Goal: Transaction & Acquisition: Purchase product/service

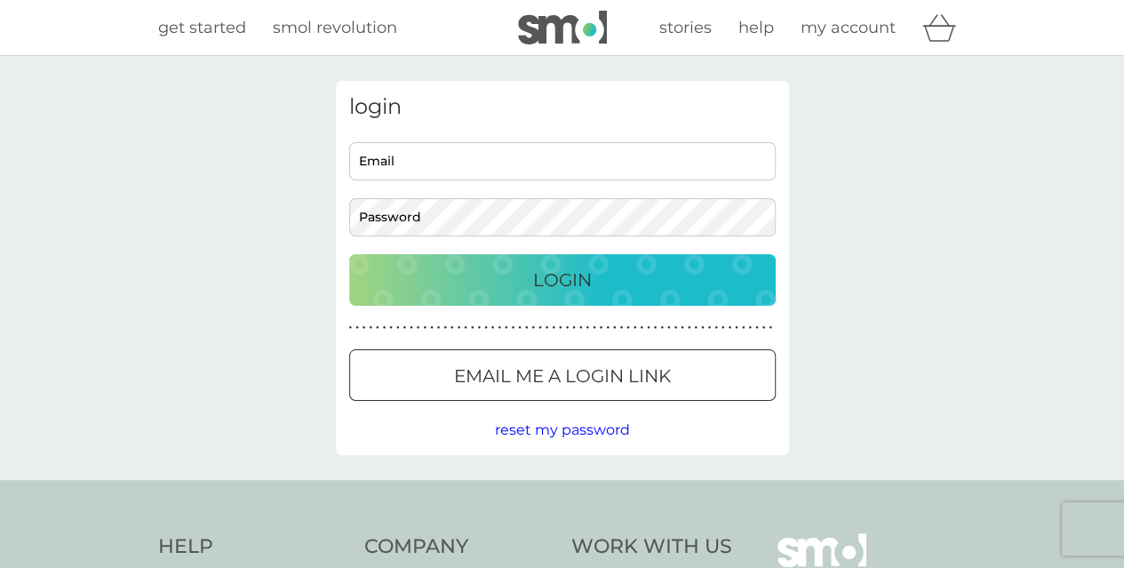
type input "[PERSON_NAME][EMAIL_ADDRESS][DOMAIN_NAME]"
click at [576, 285] on p "Login" at bounding box center [562, 280] width 59 height 28
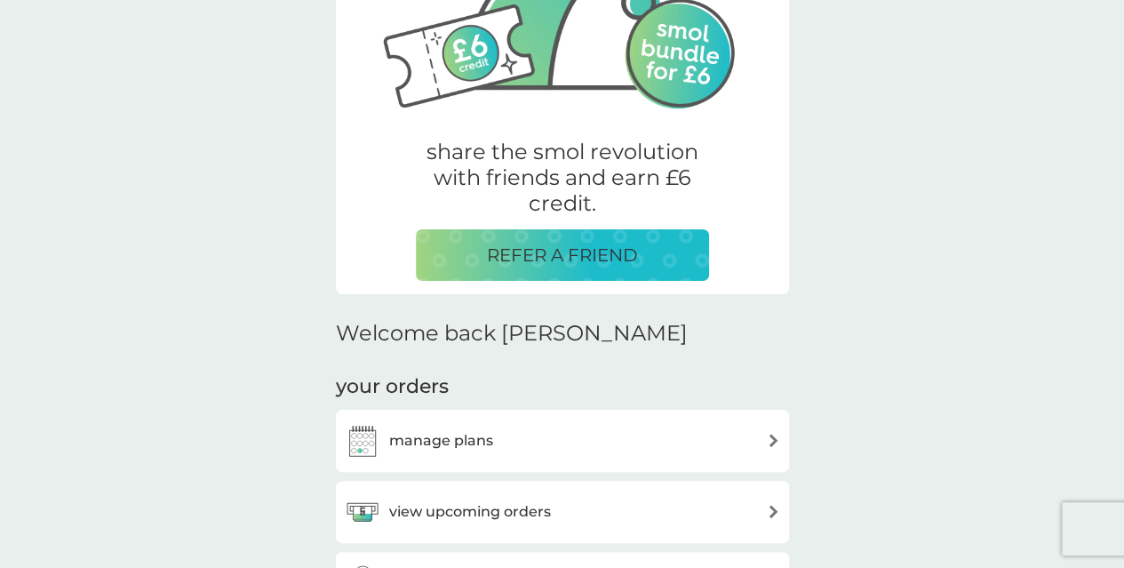
scroll to position [236, 0]
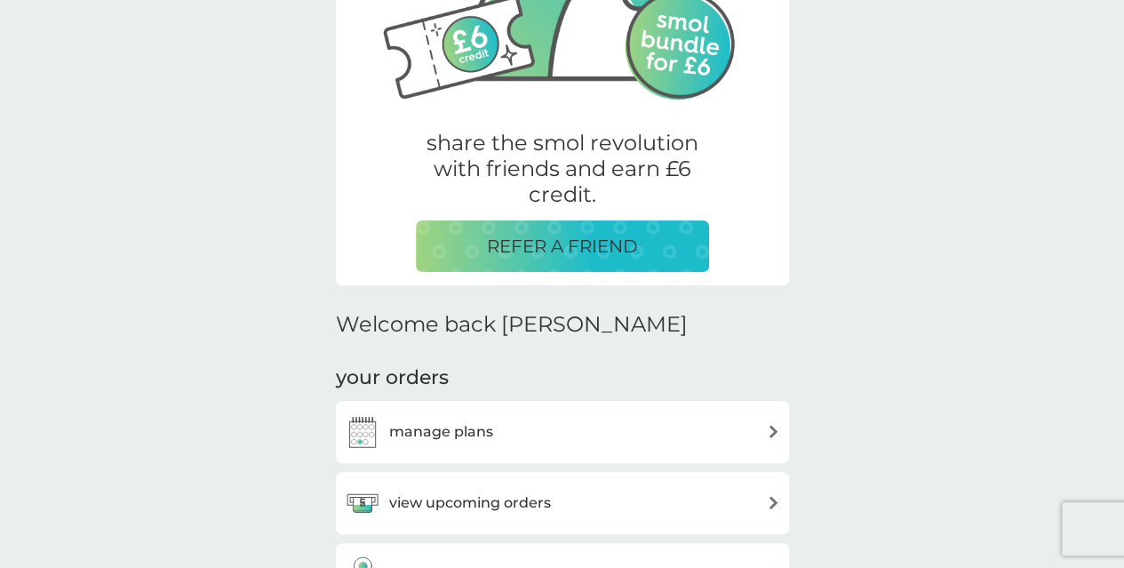
click at [490, 431] on h3 "manage plans" at bounding box center [441, 431] width 104 height 23
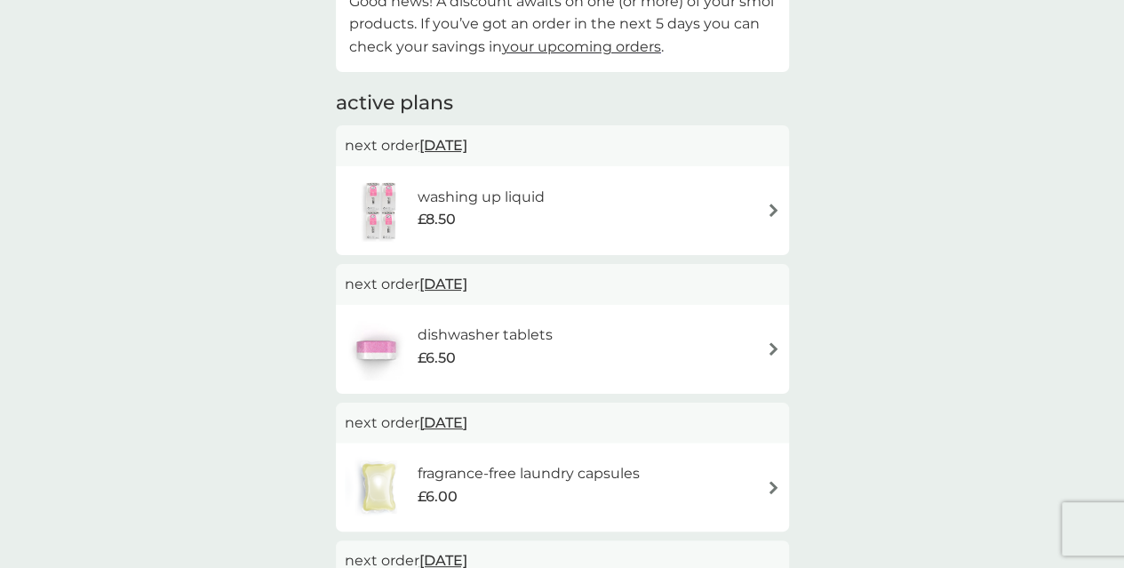
scroll to position [159, 0]
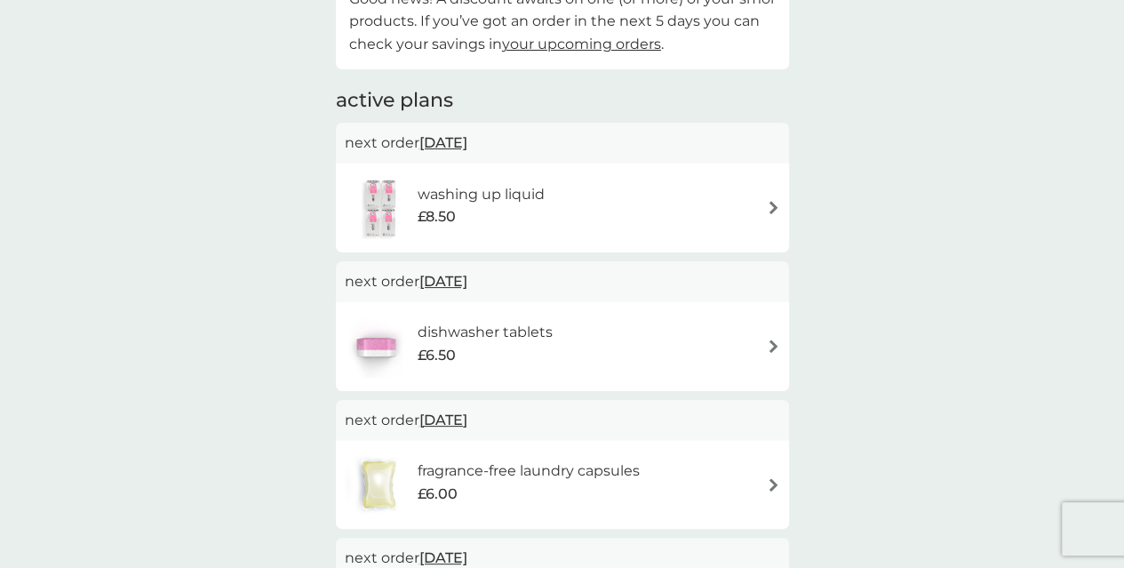
click at [502, 356] on div "£6.50" at bounding box center [484, 355] width 135 height 23
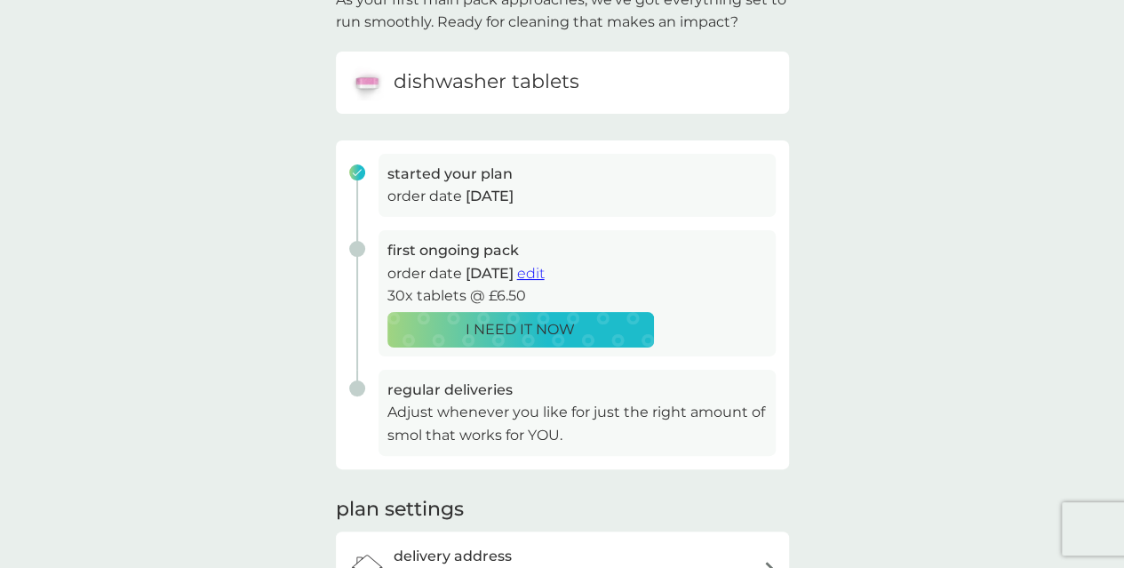
scroll to position [143, 0]
click at [545, 275] on span "edit" at bounding box center [531, 272] width 28 height 17
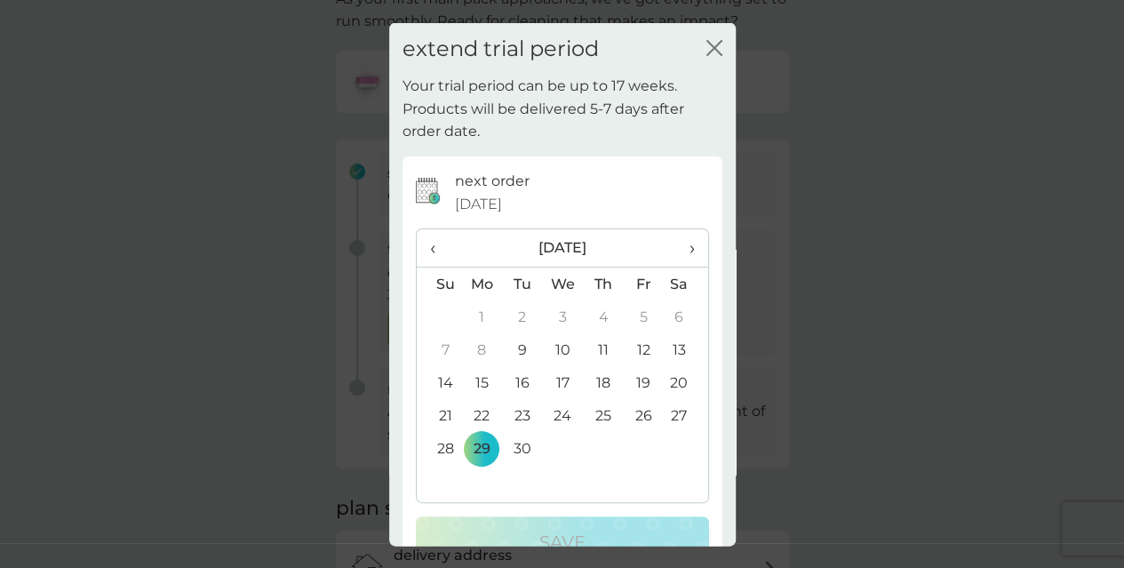
click at [638, 352] on td "12" at bounding box center [644, 349] width 40 height 33
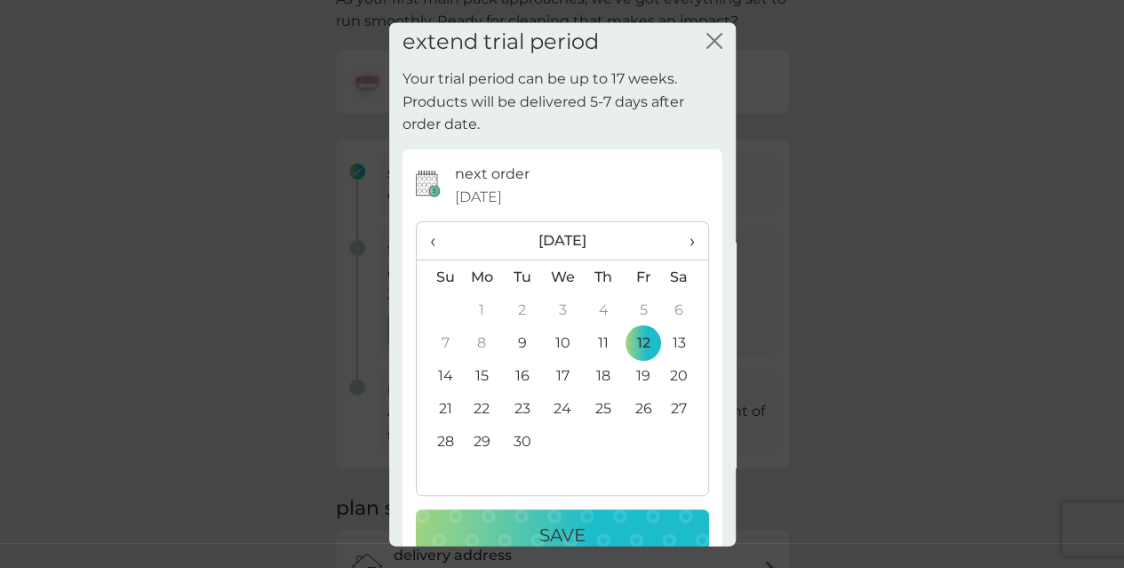
scroll to position [8, 0]
click at [706, 37] on icon "close" at bounding box center [714, 39] width 16 height 16
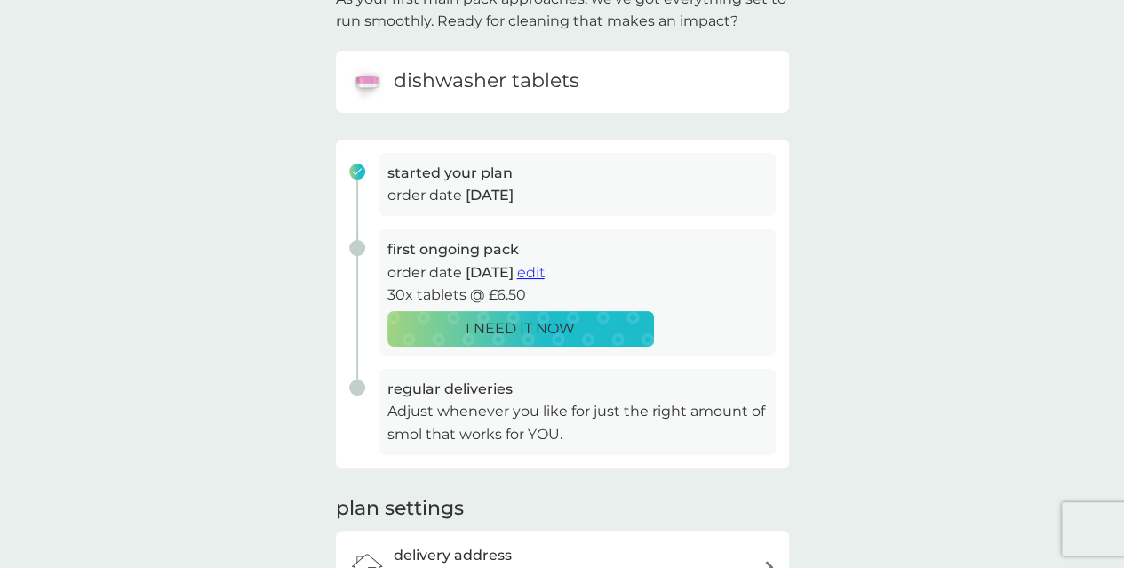
click at [556, 324] on p "I NEED IT NOW" at bounding box center [520, 328] width 109 height 23
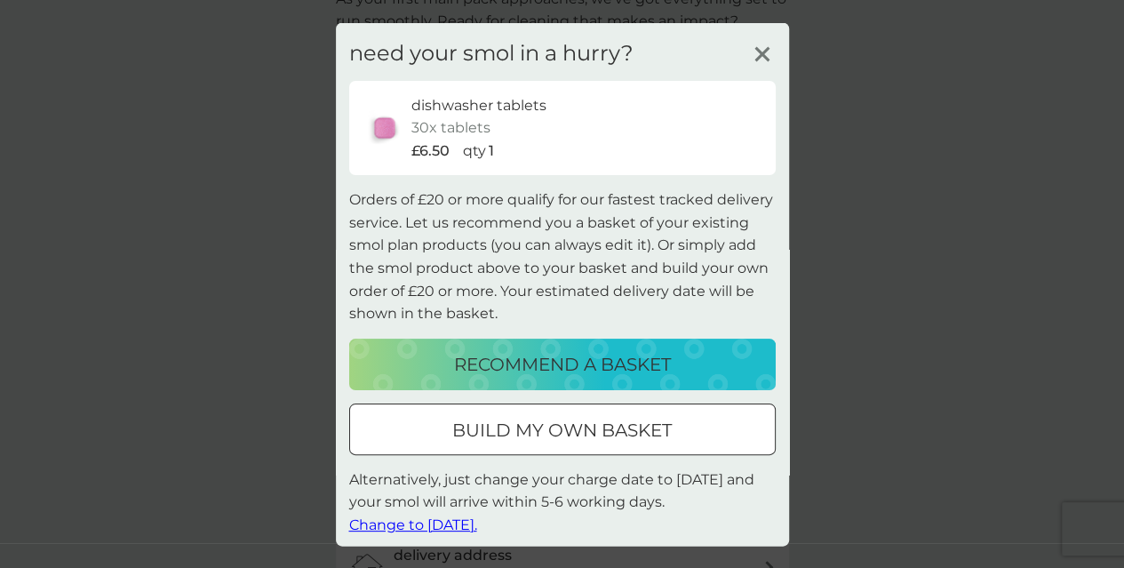
scroll to position [7, 0]
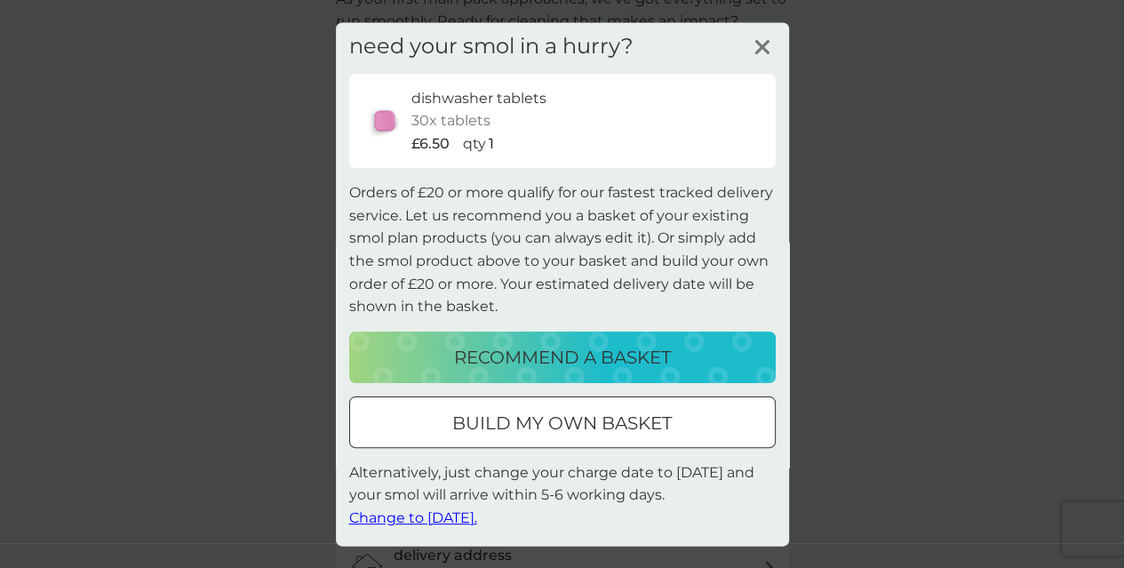
click at [749, 54] on icon at bounding box center [762, 46] width 27 height 27
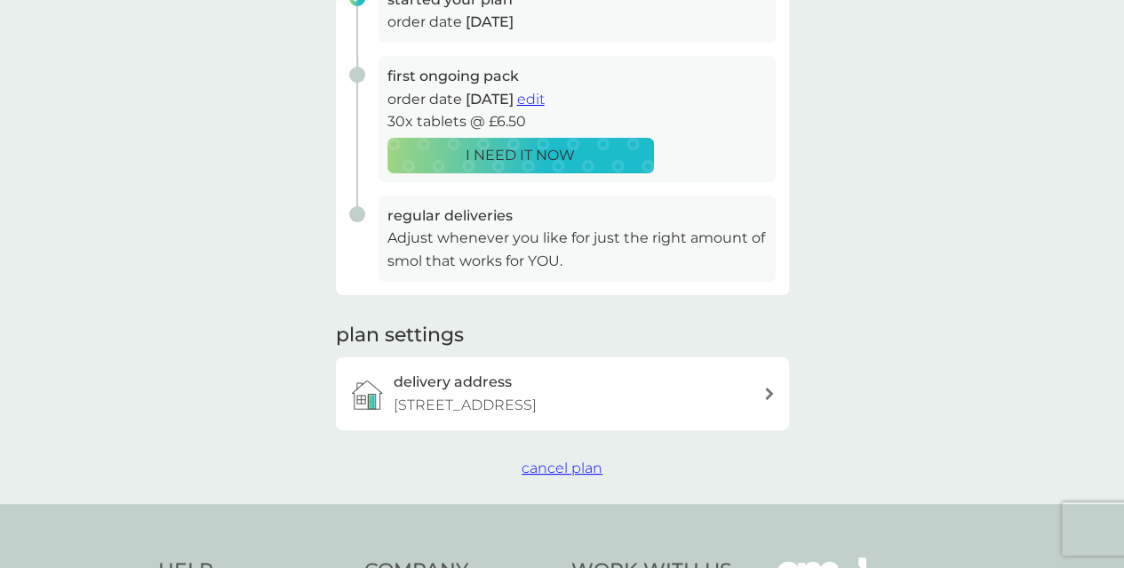
scroll to position [332, 0]
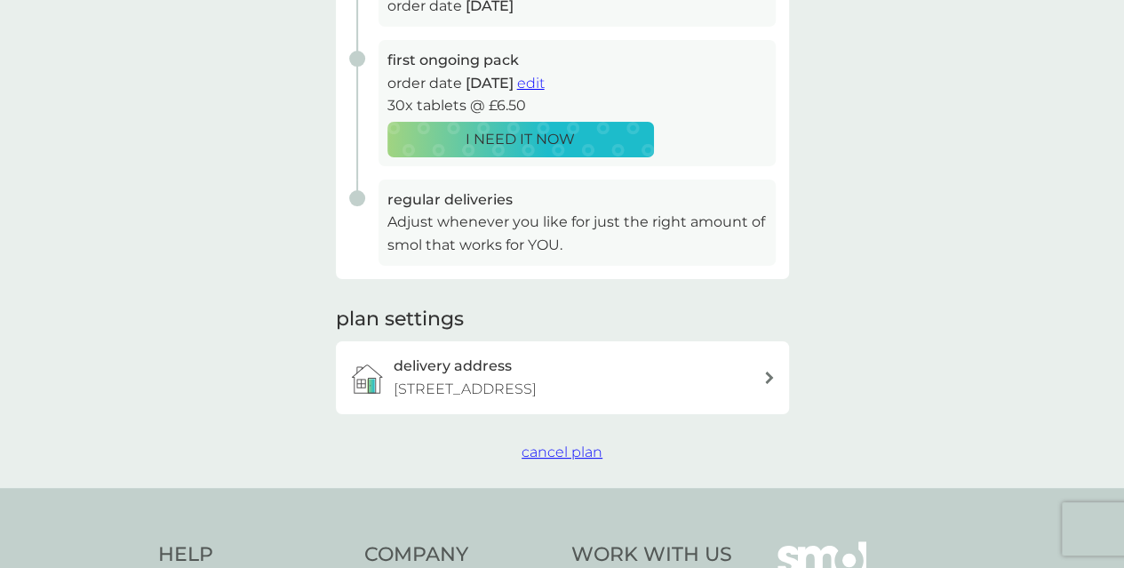
click at [554, 147] on p "I NEED IT NOW" at bounding box center [520, 139] width 109 height 23
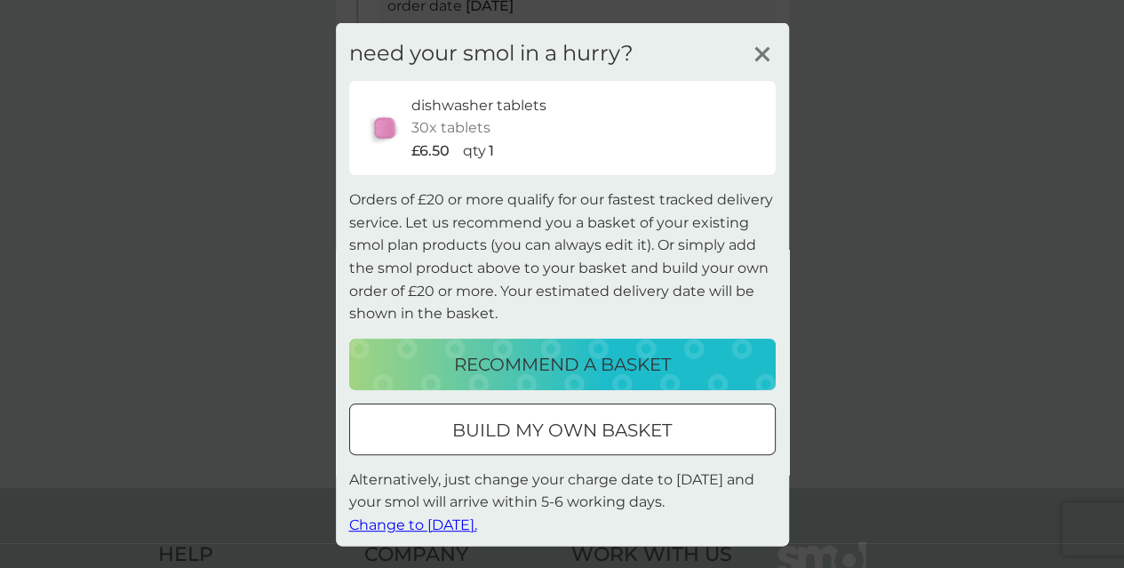
scroll to position [7, 0]
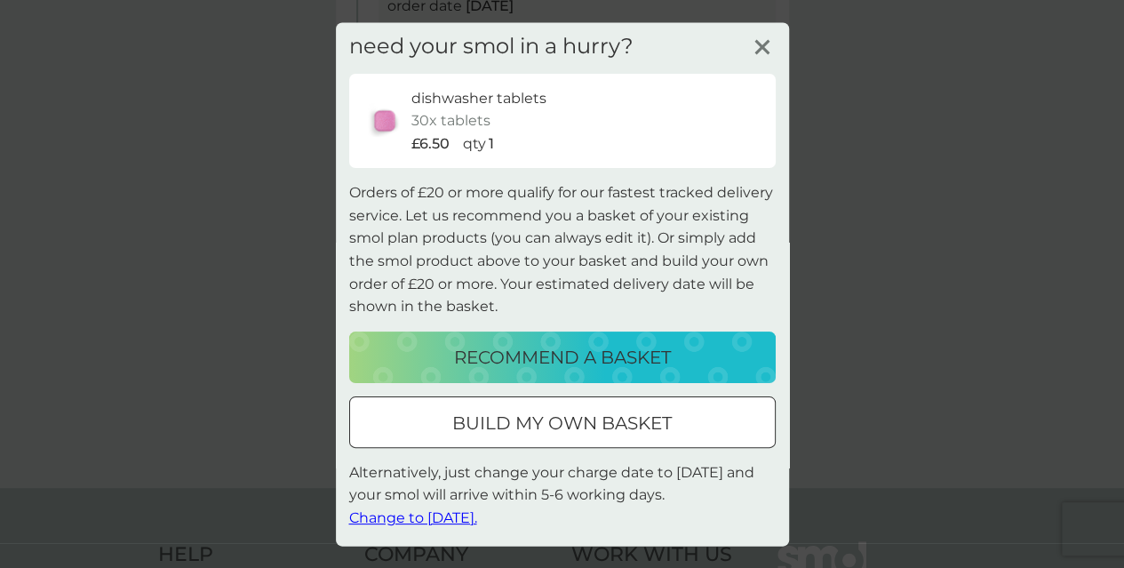
click at [526, 351] on p "recommend a basket" at bounding box center [562, 356] width 217 height 28
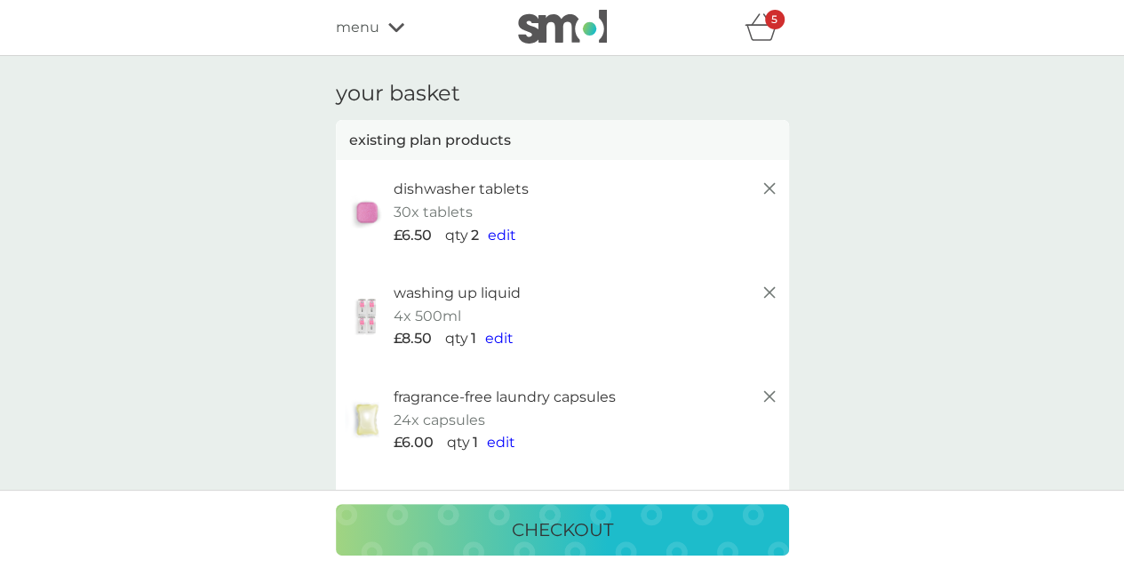
click at [374, 30] on span "menu" at bounding box center [358, 27] width 44 height 23
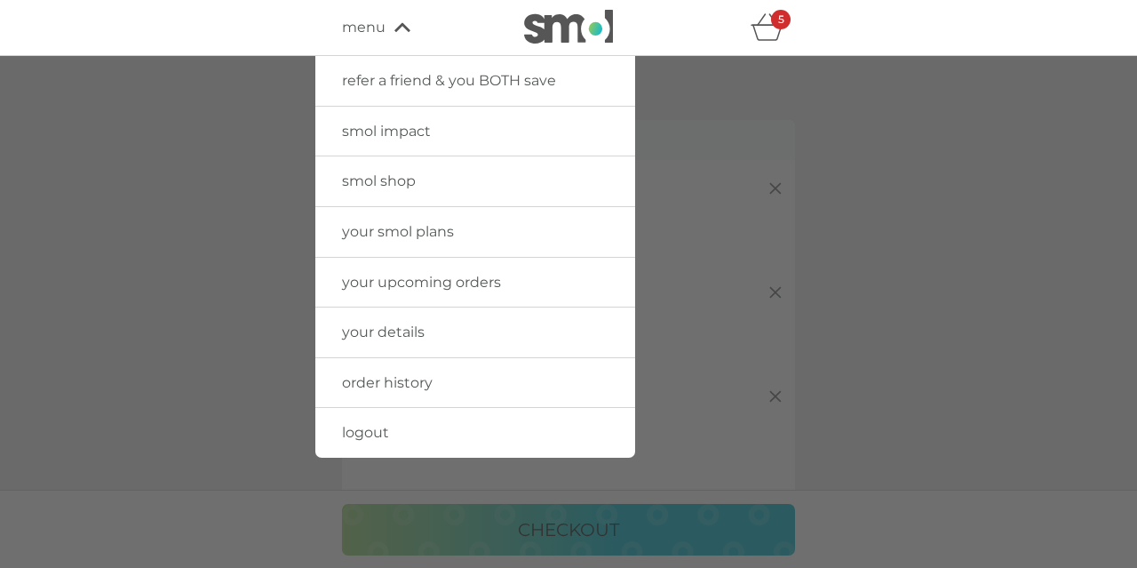
click at [341, 220] on link "your smol plans" at bounding box center [475, 232] width 320 height 50
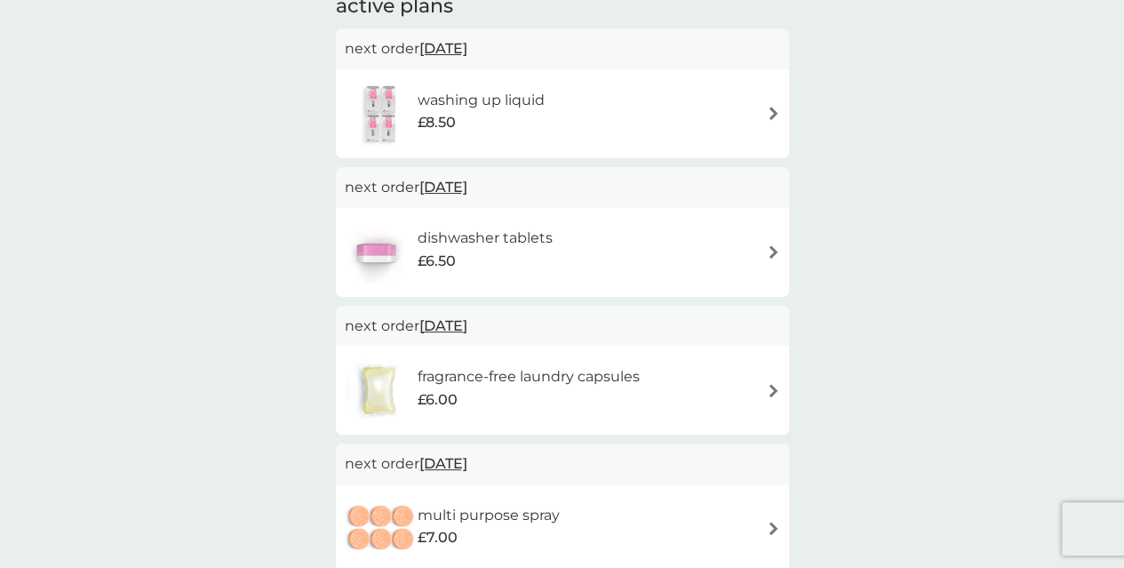
scroll to position [249, 0]
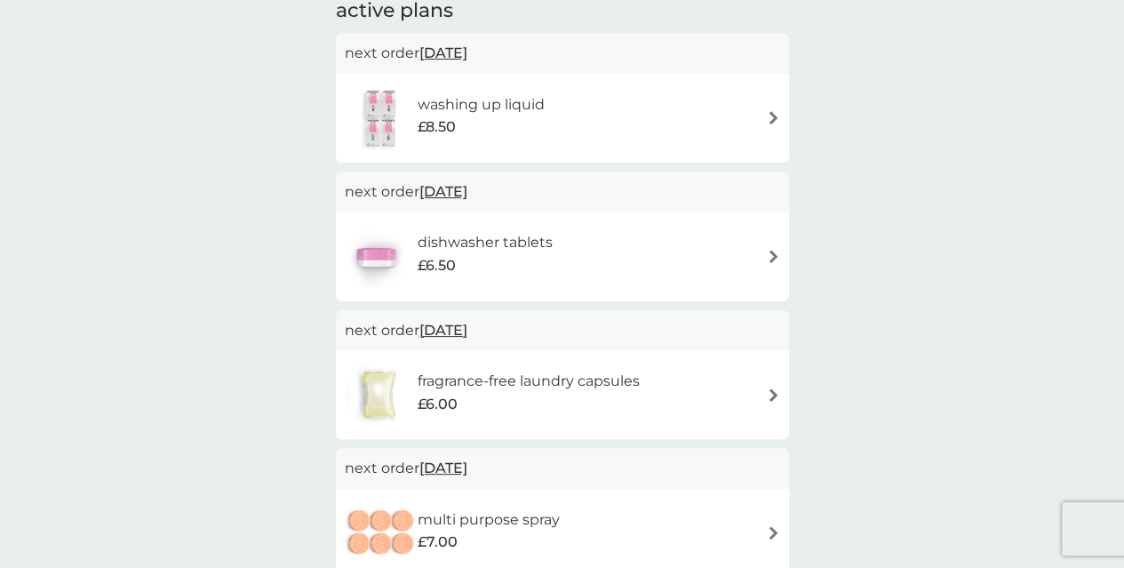
click at [468, 234] on h6 "dishwasher tablets" at bounding box center [484, 242] width 135 height 23
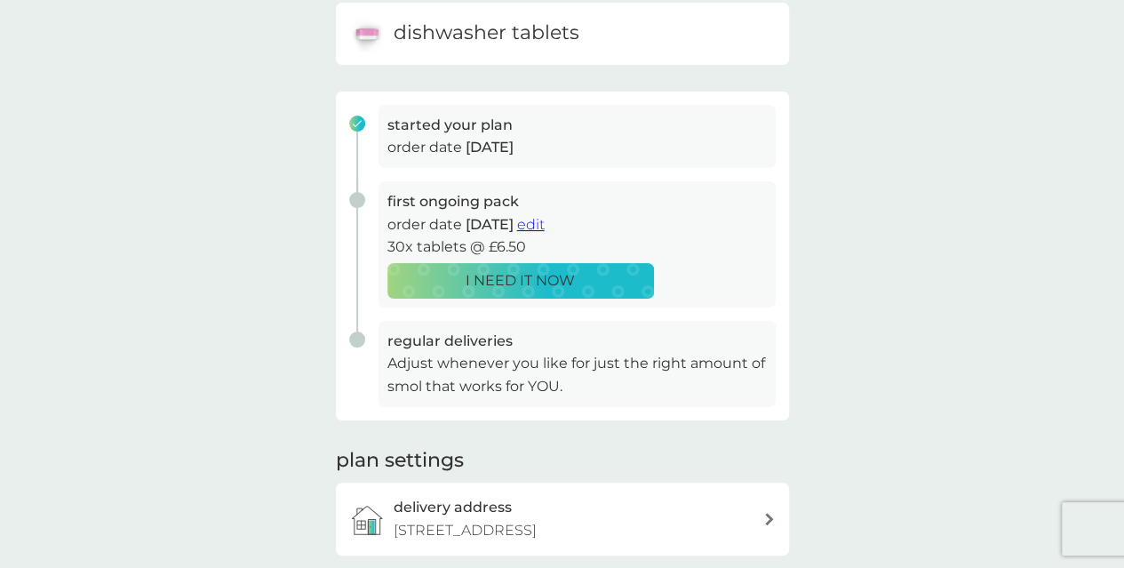
scroll to position [180, 0]
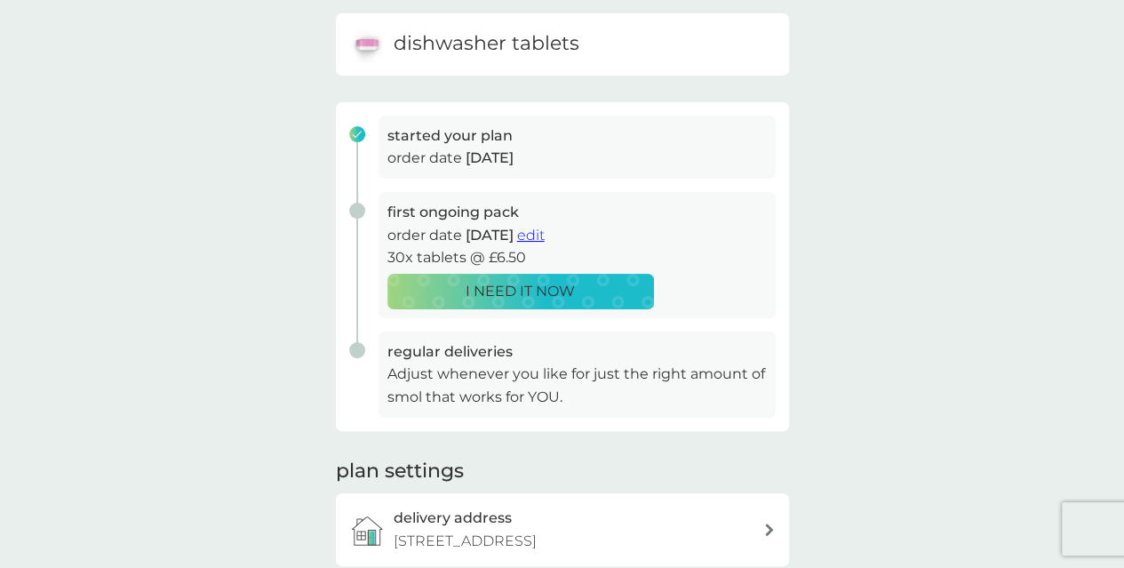
click at [503, 284] on p "I NEED IT NOW" at bounding box center [520, 291] width 109 height 23
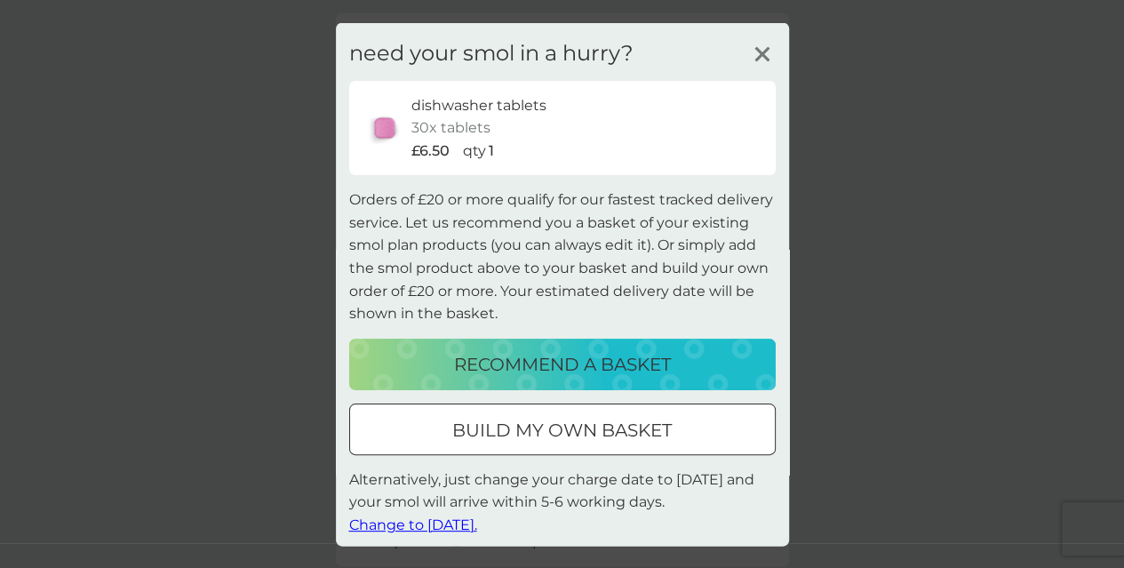
scroll to position [7, 0]
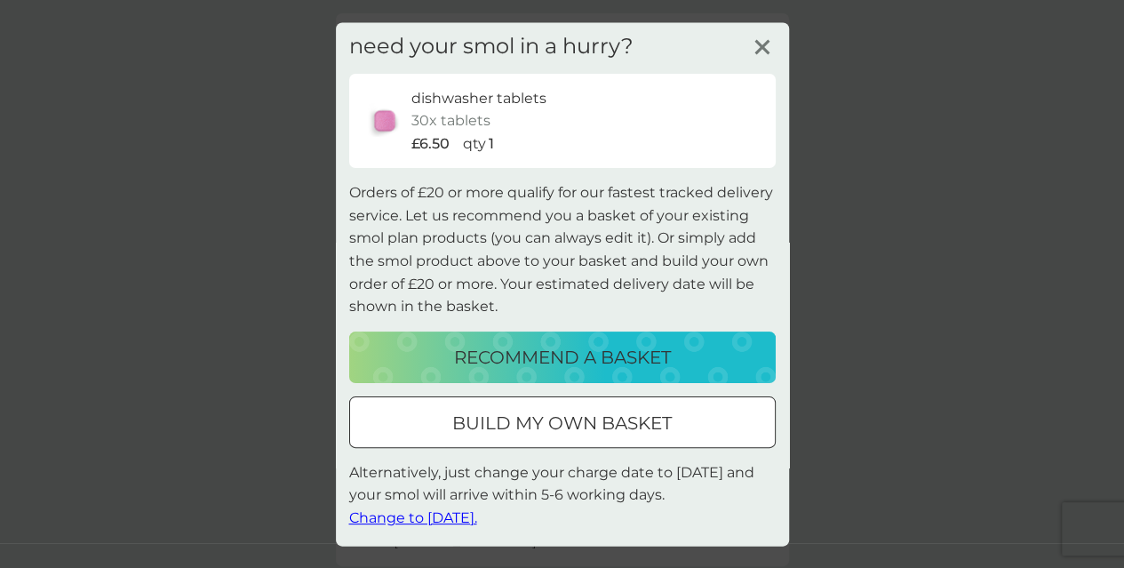
click at [522, 426] on p "build my own basket" at bounding box center [561, 422] width 219 height 28
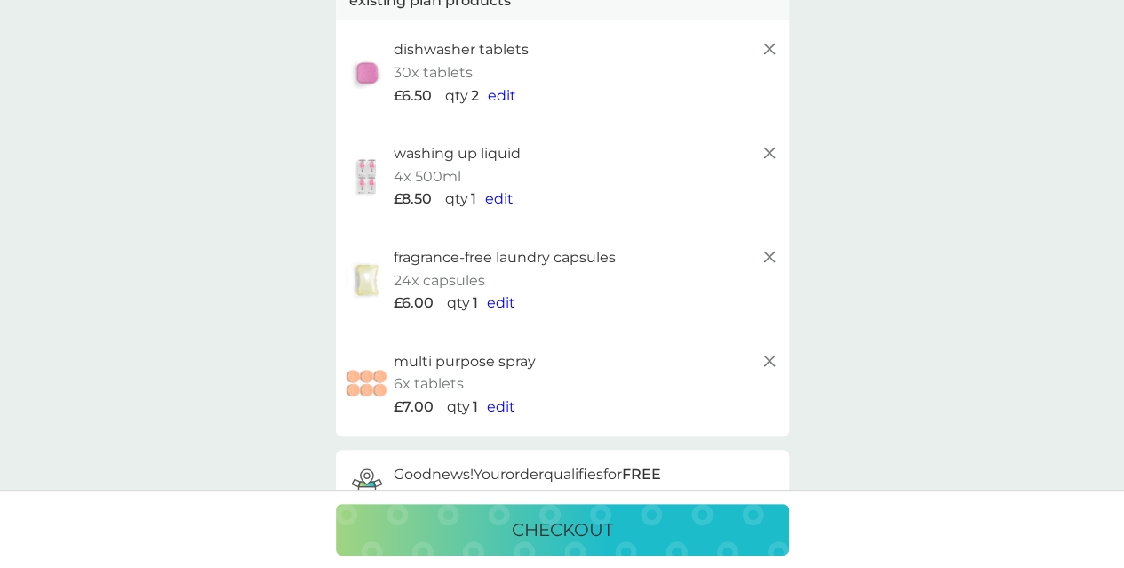
scroll to position [143, 0]
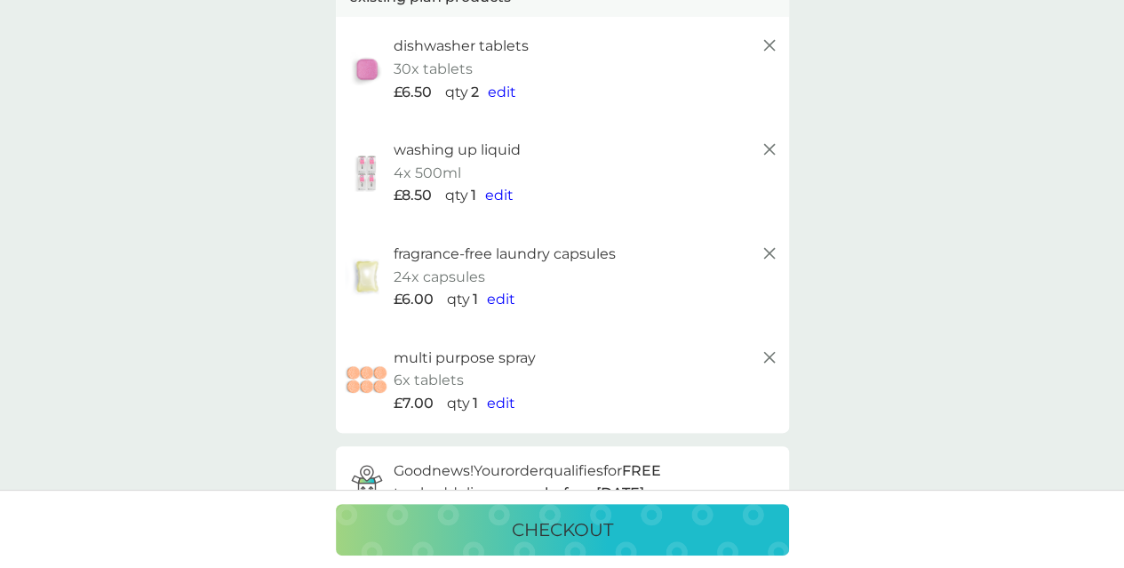
click at [501, 291] on span "edit" at bounding box center [501, 299] width 28 height 17
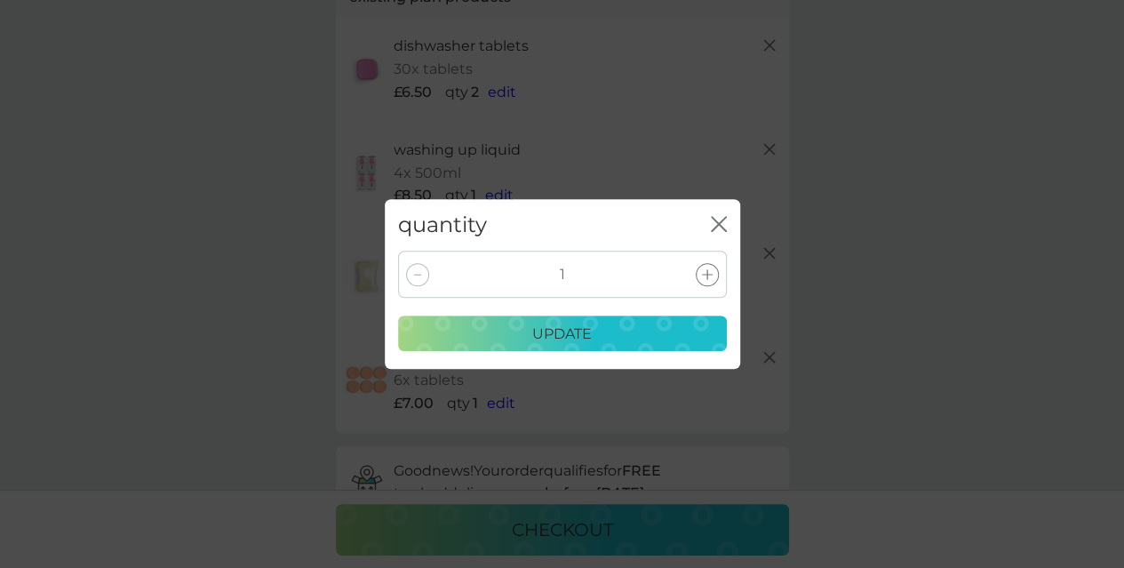
click at [698, 280] on div at bounding box center [707, 274] width 23 height 23
click at [638, 327] on div "update" at bounding box center [563, 334] width 306 height 23
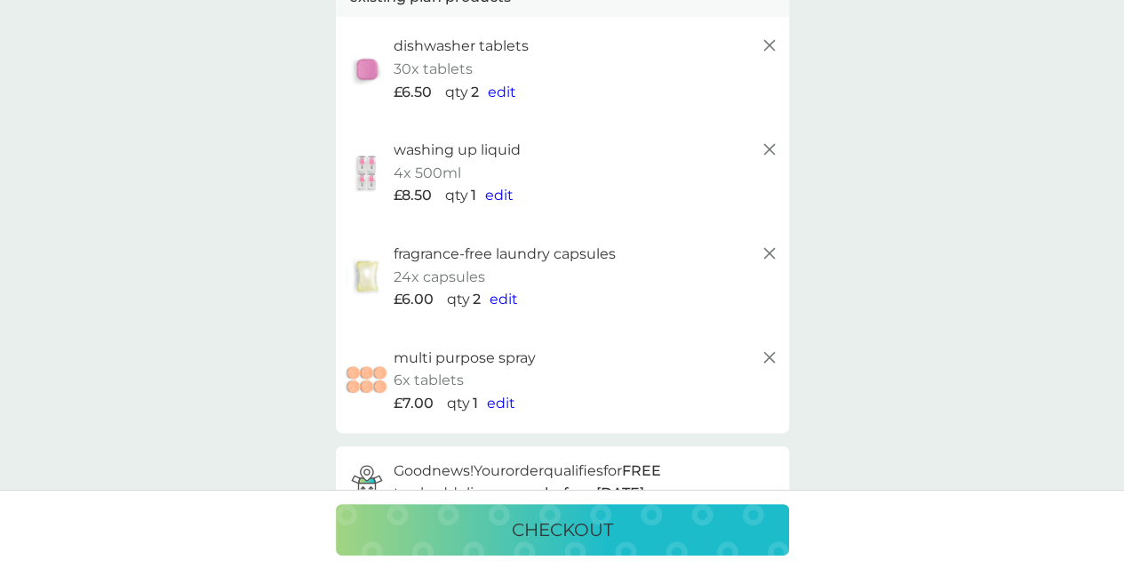
click at [772, 148] on icon at bounding box center [769, 149] width 21 height 21
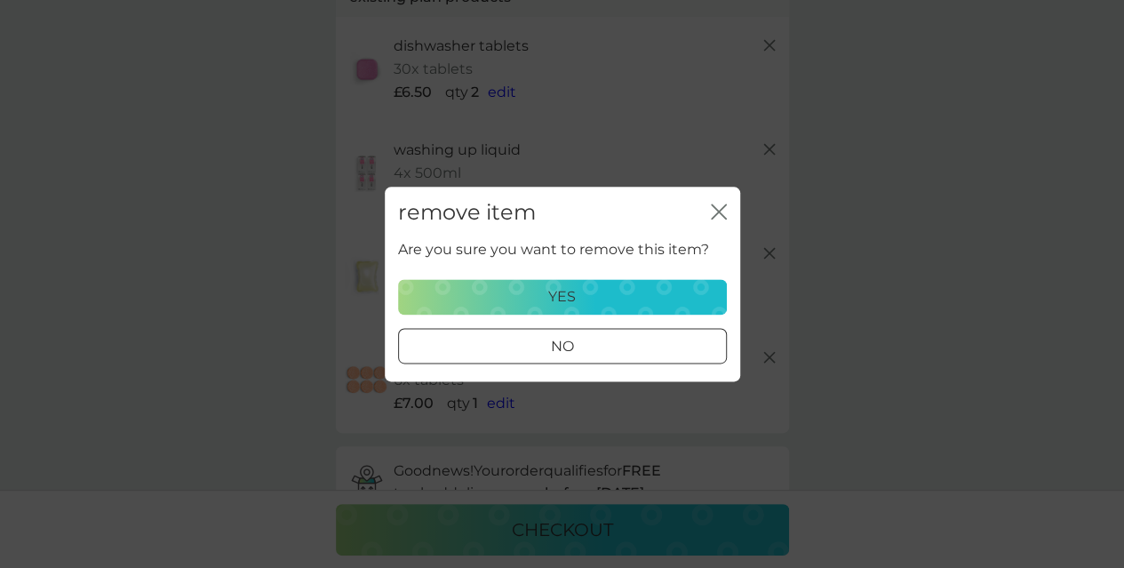
click at [677, 286] on div "yes" at bounding box center [563, 296] width 306 height 23
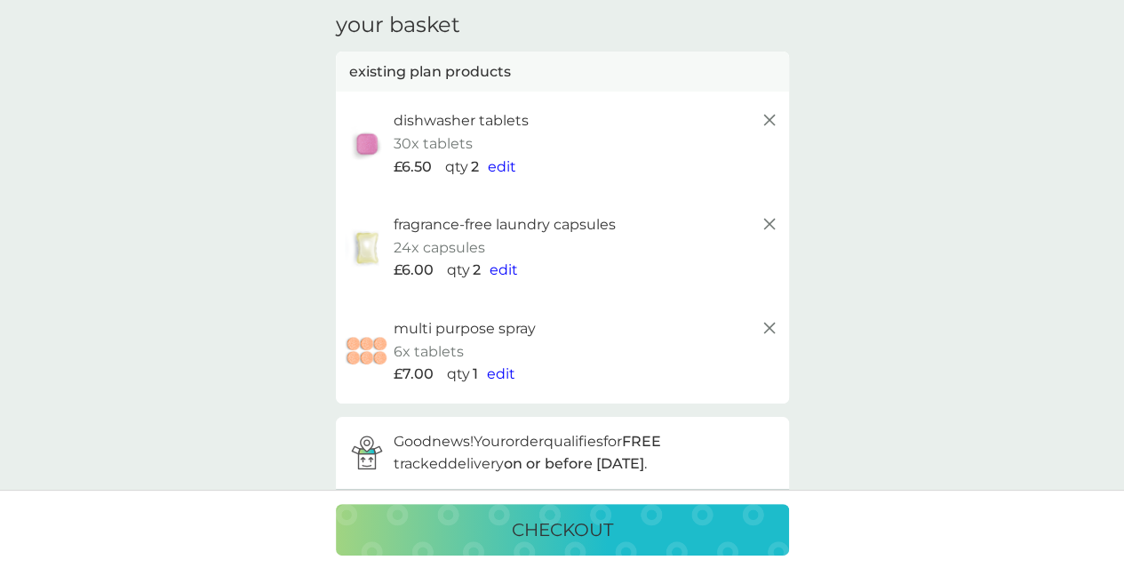
scroll to position [70, 0]
click at [769, 324] on icon at bounding box center [769, 325] width 21 height 21
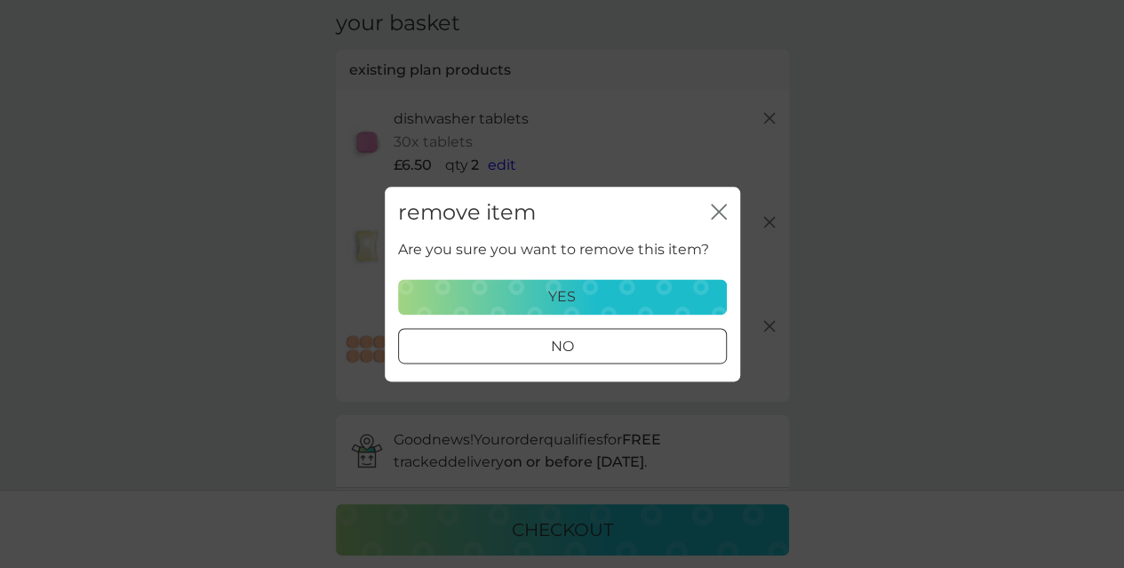
click at [708, 289] on div "yes" at bounding box center [563, 296] width 306 height 23
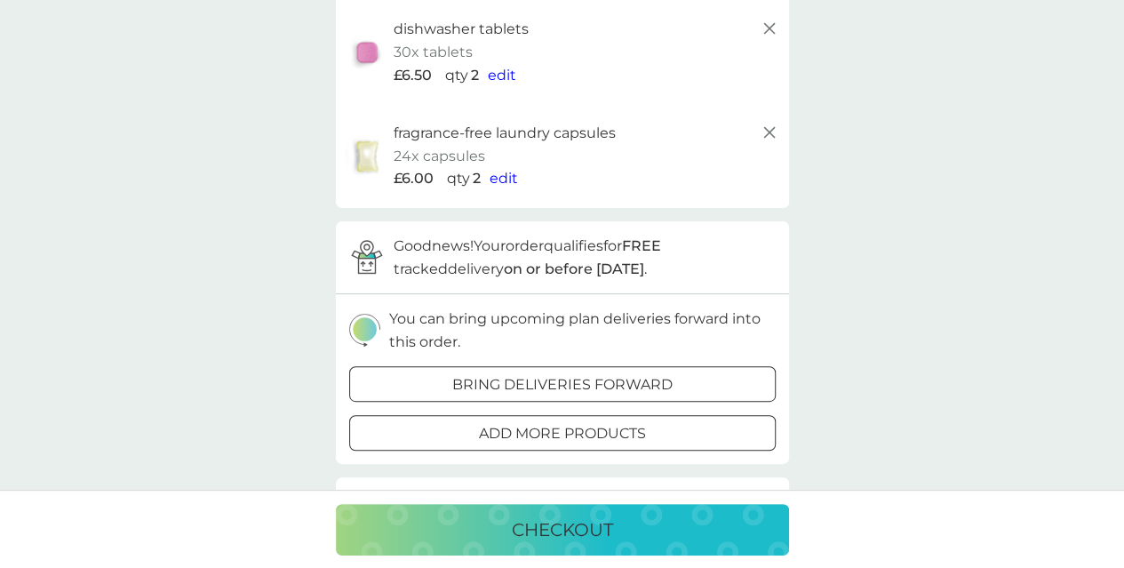
scroll to position [106, 0]
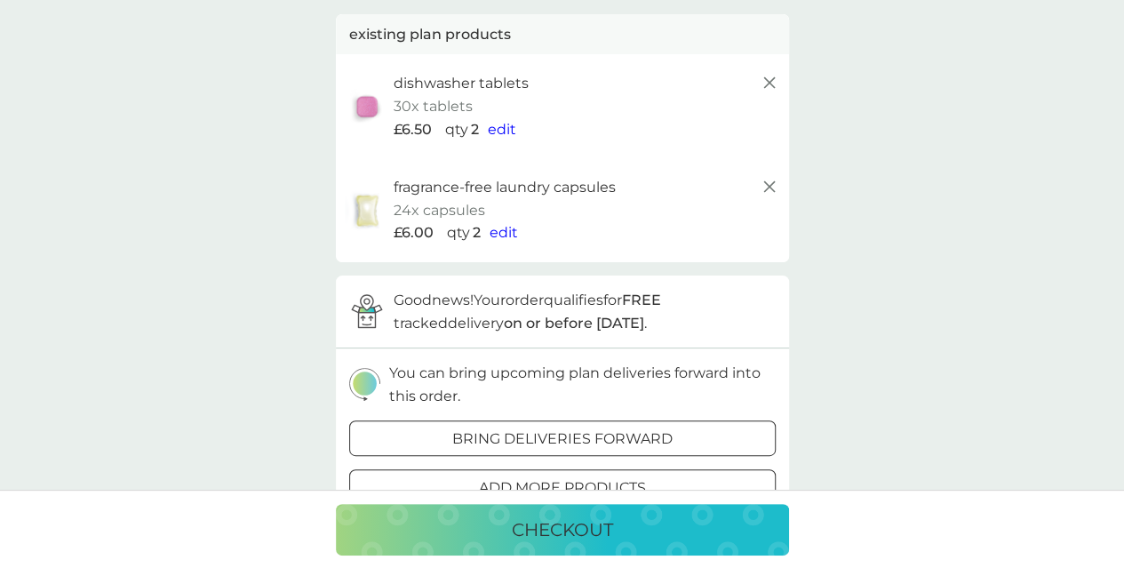
click at [505, 238] on span "edit" at bounding box center [504, 232] width 28 height 17
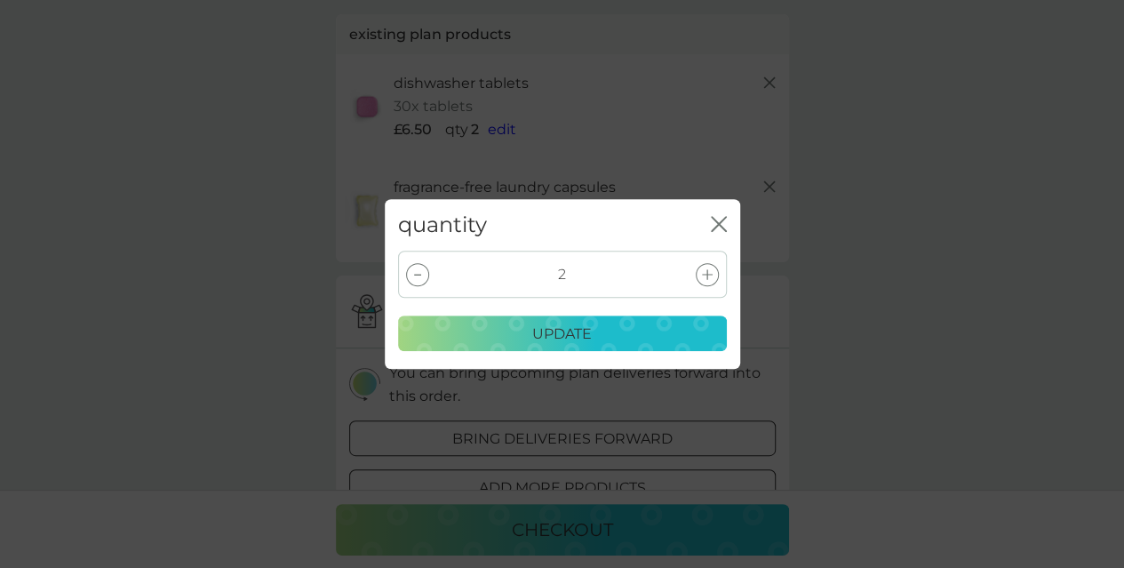
click at [415, 279] on div at bounding box center [417, 274] width 23 height 23
click at [474, 342] on div "update" at bounding box center [563, 334] width 306 height 23
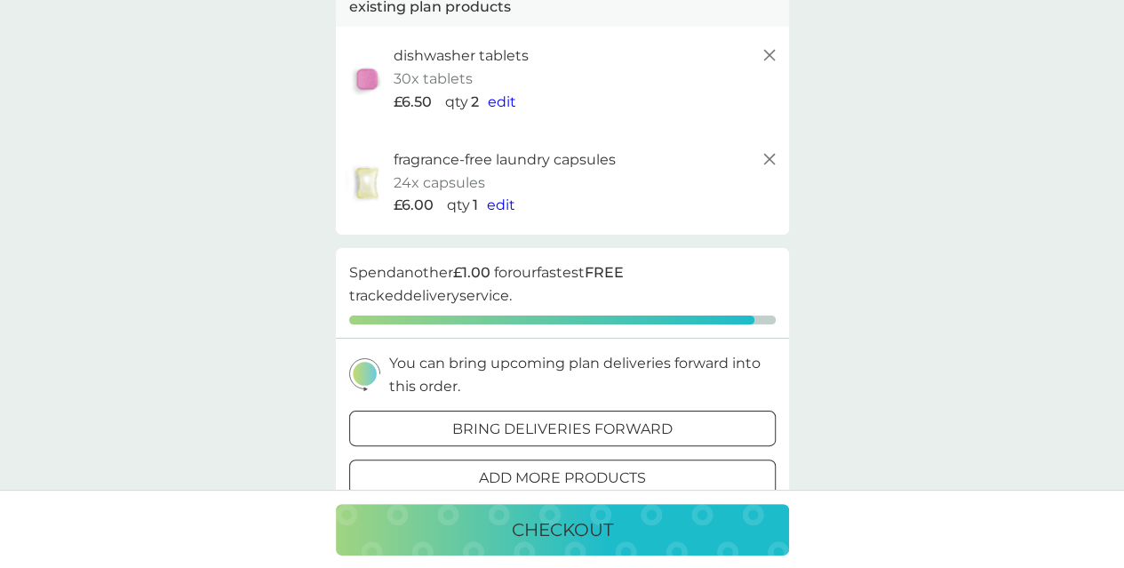
scroll to position [131, 0]
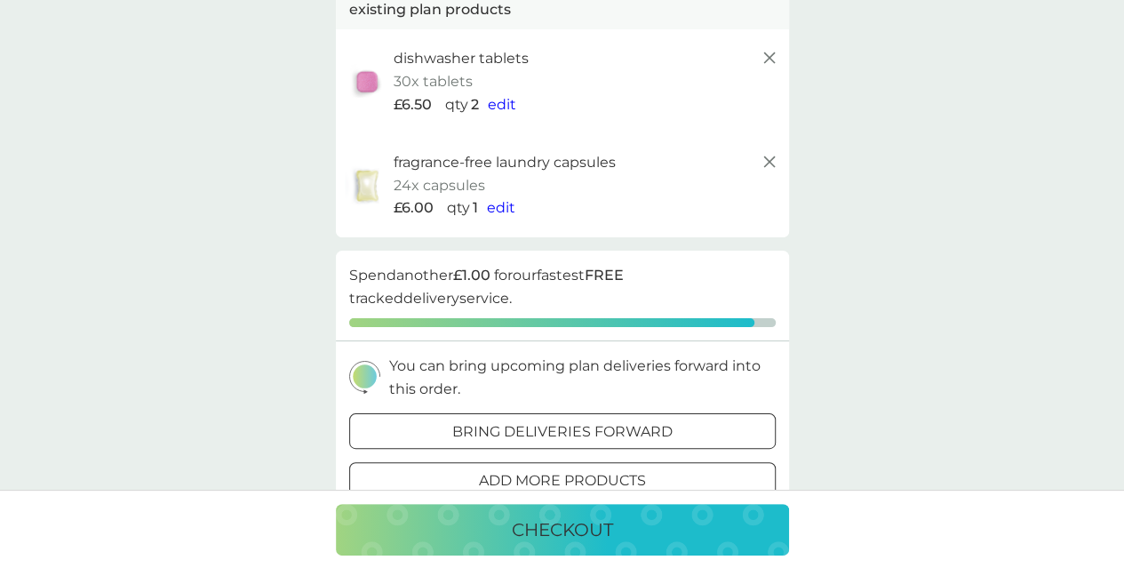
click at [771, 163] on line at bounding box center [768, 161] width 11 height 11
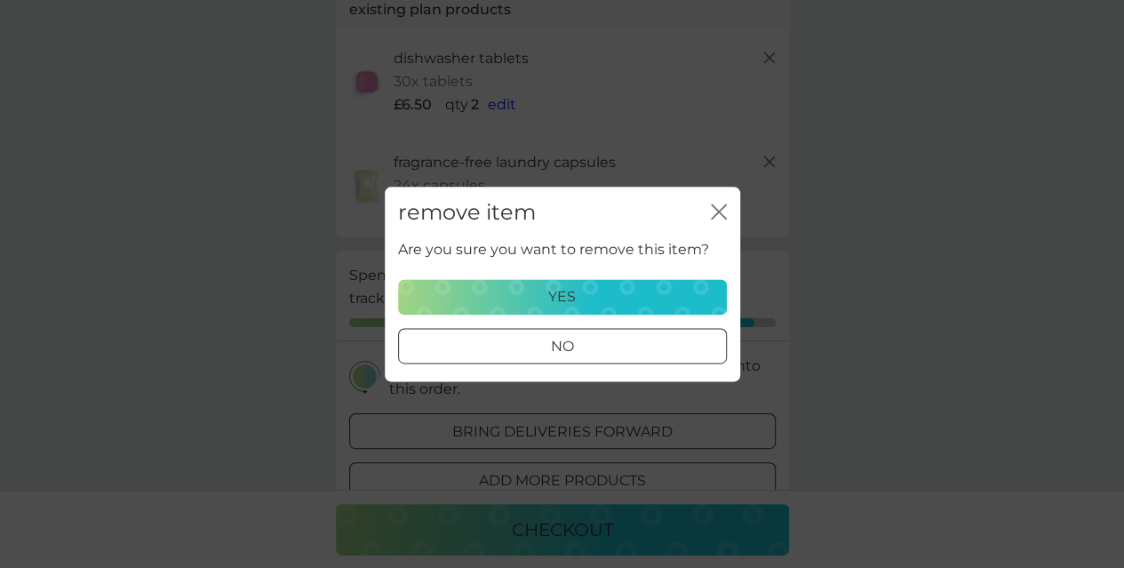
click at [642, 291] on div "yes" at bounding box center [563, 296] width 306 height 23
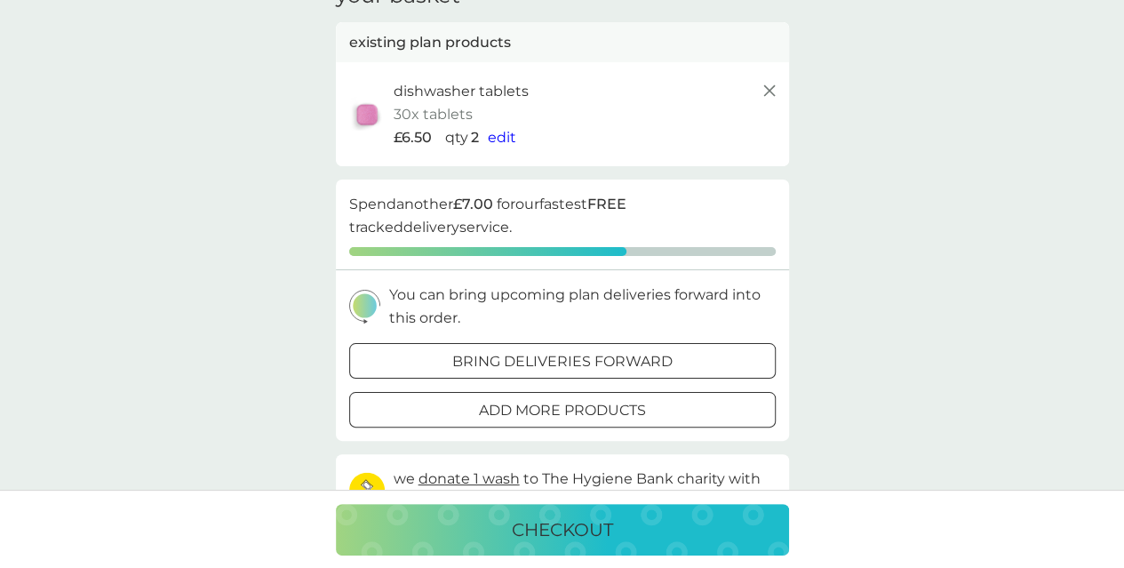
scroll to position [16, 0]
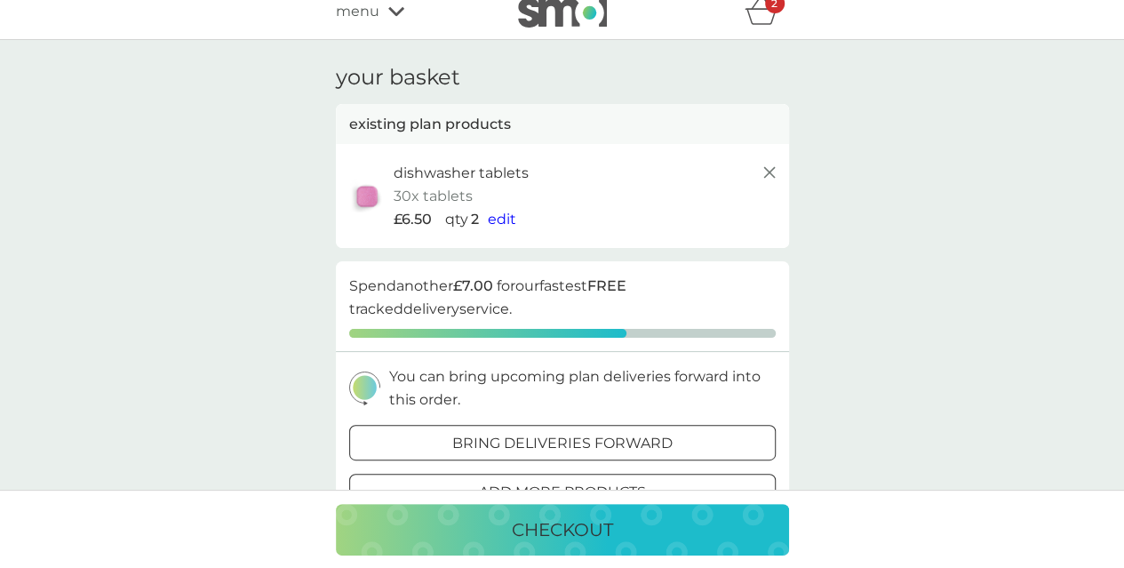
click at [503, 211] on span "edit" at bounding box center [502, 219] width 28 height 17
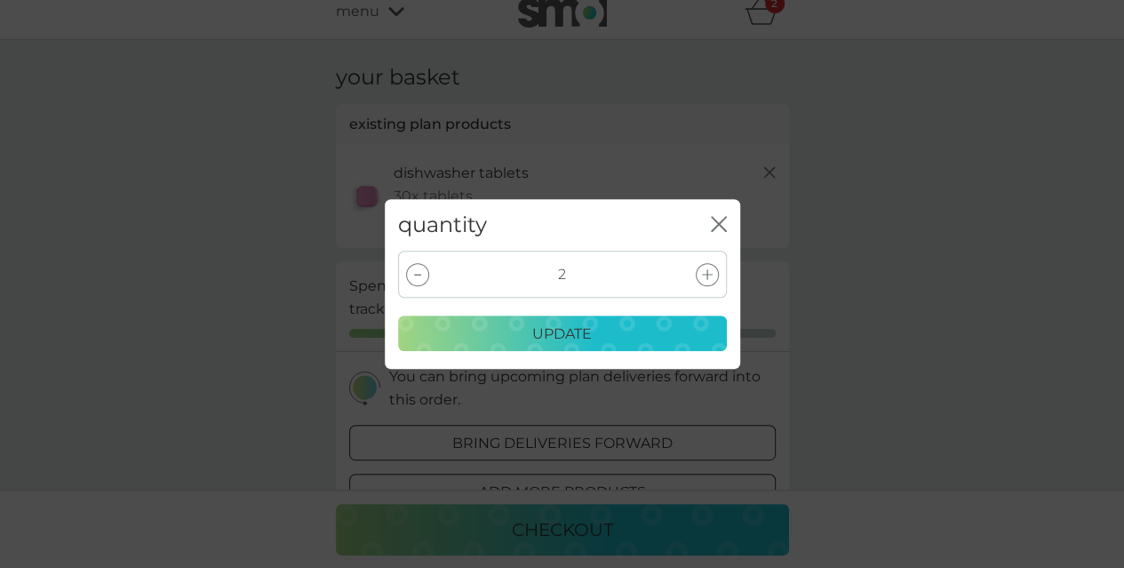
click at [720, 225] on icon "close" at bounding box center [722, 224] width 7 height 14
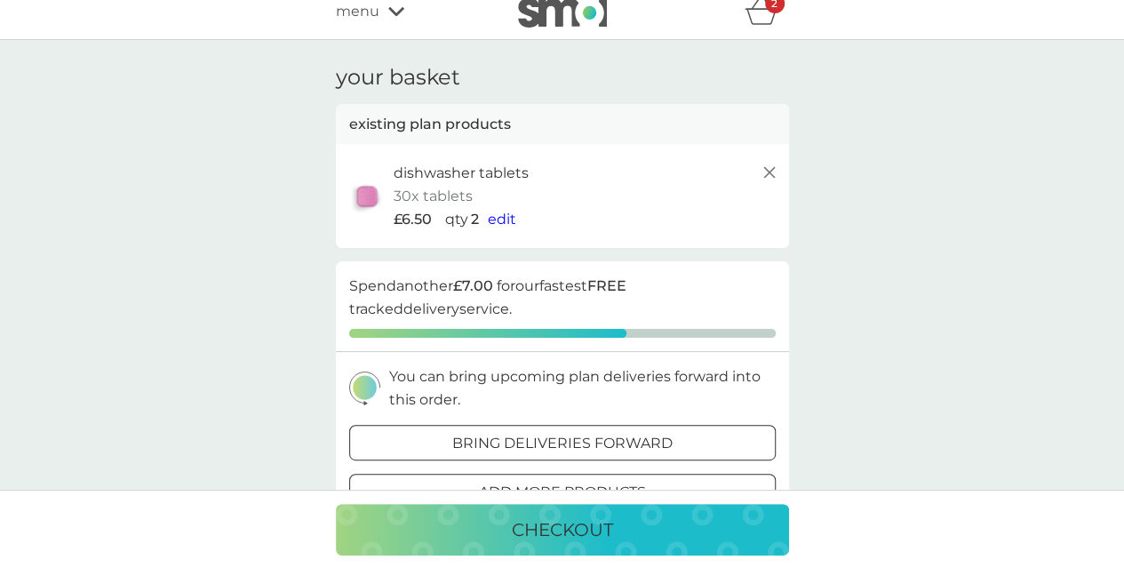
click at [497, 225] on span "edit" at bounding box center [502, 219] width 28 height 17
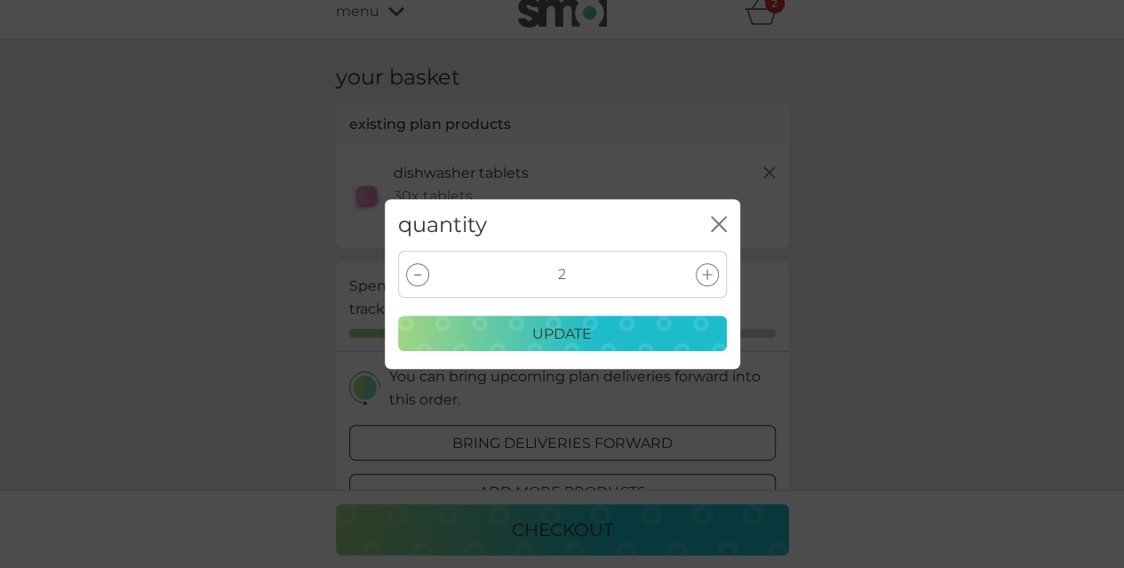
click at [417, 277] on div at bounding box center [417, 274] width 23 height 23
click at [478, 339] on div "update" at bounding box center [563, 334] width 306 height 23
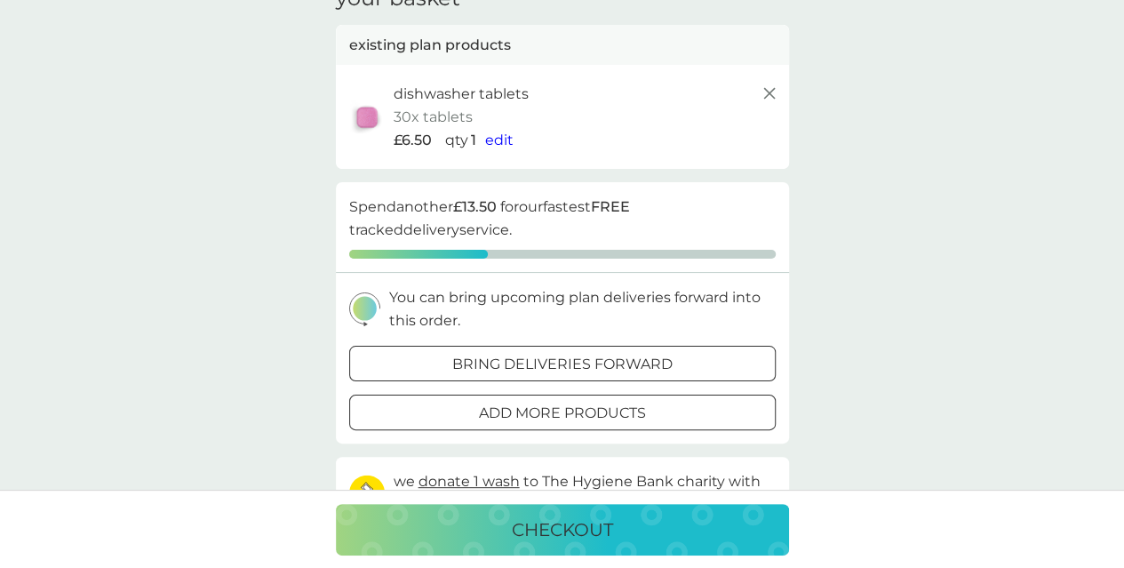
scroll to position [98, 0]
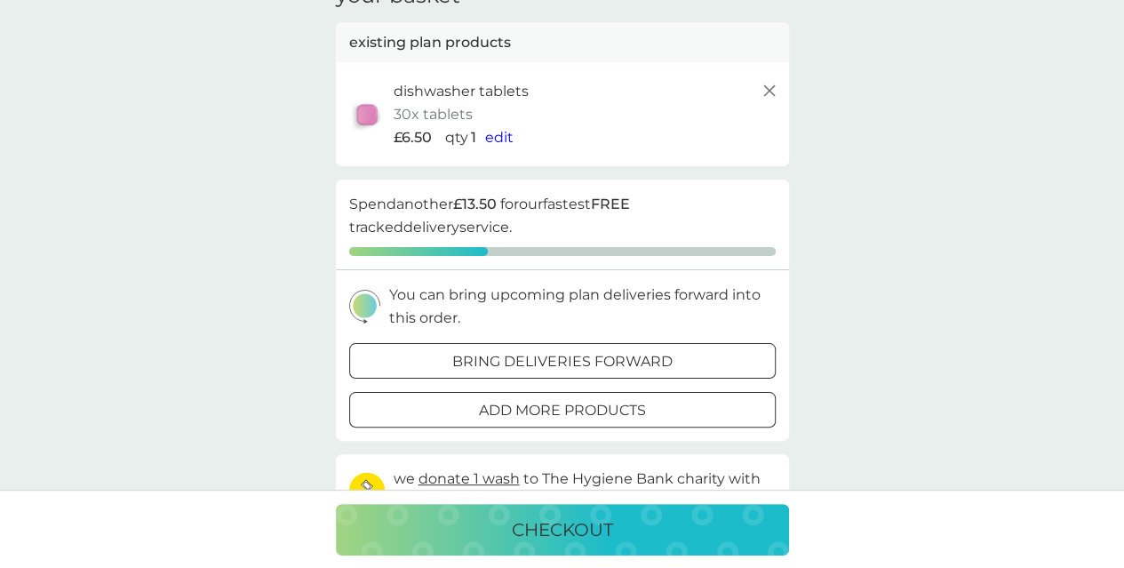
click at [442, 523] on div "checkout" at bounding box center [563, 529] width 418 height 28
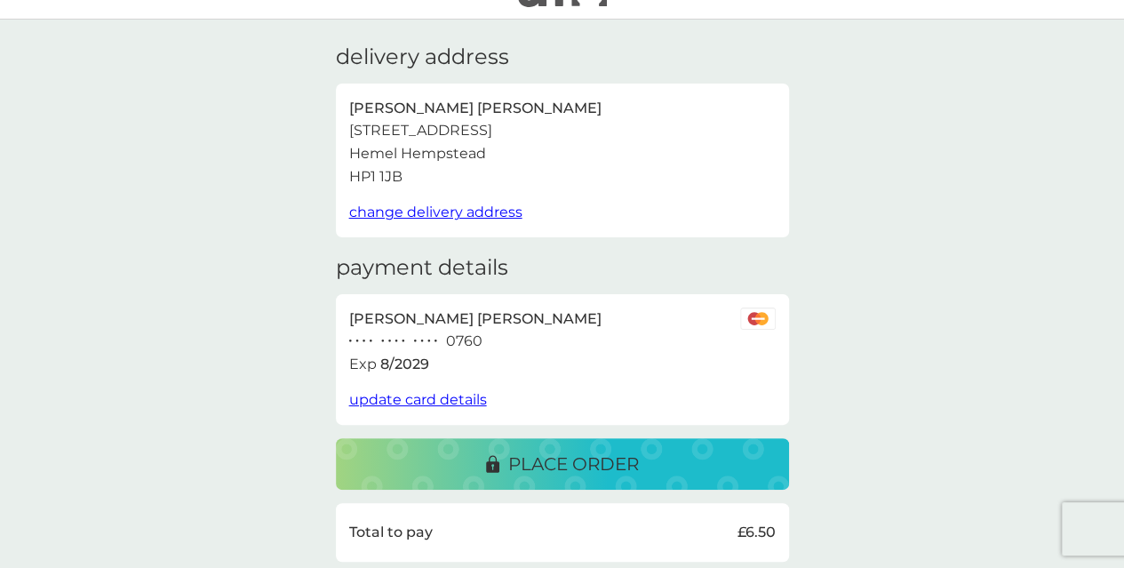
scroll to position [44, 0]
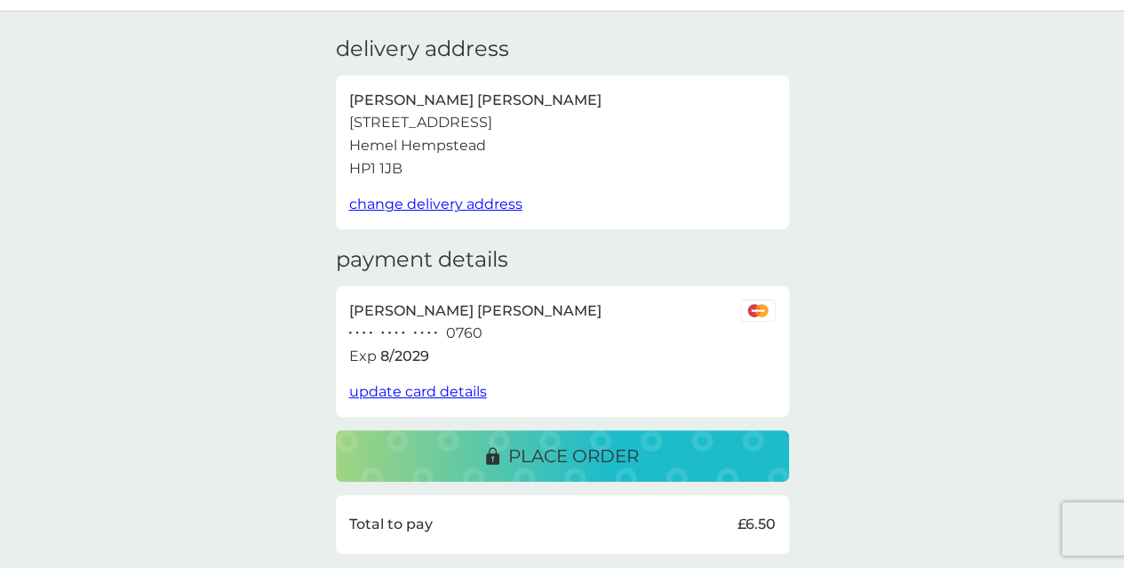
click at [402, 395] on span "update card details" at bounding box center [418, 391] width 138 height 17
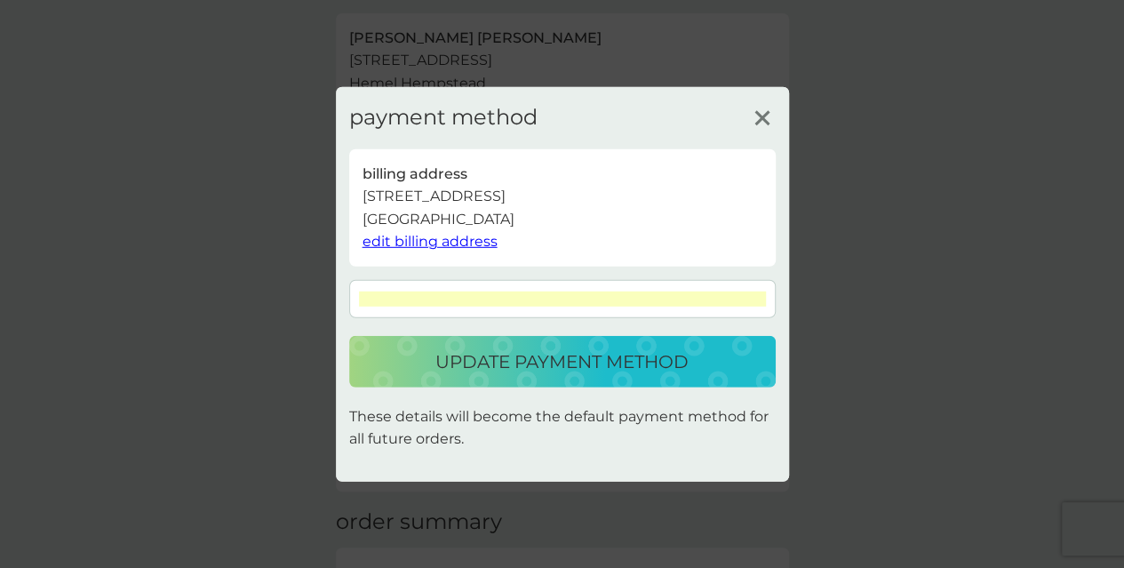
scroll to position [144, 0]
click at [542, 367] on p "update payment method" at bounding box center [561, 361] width 253 height 28
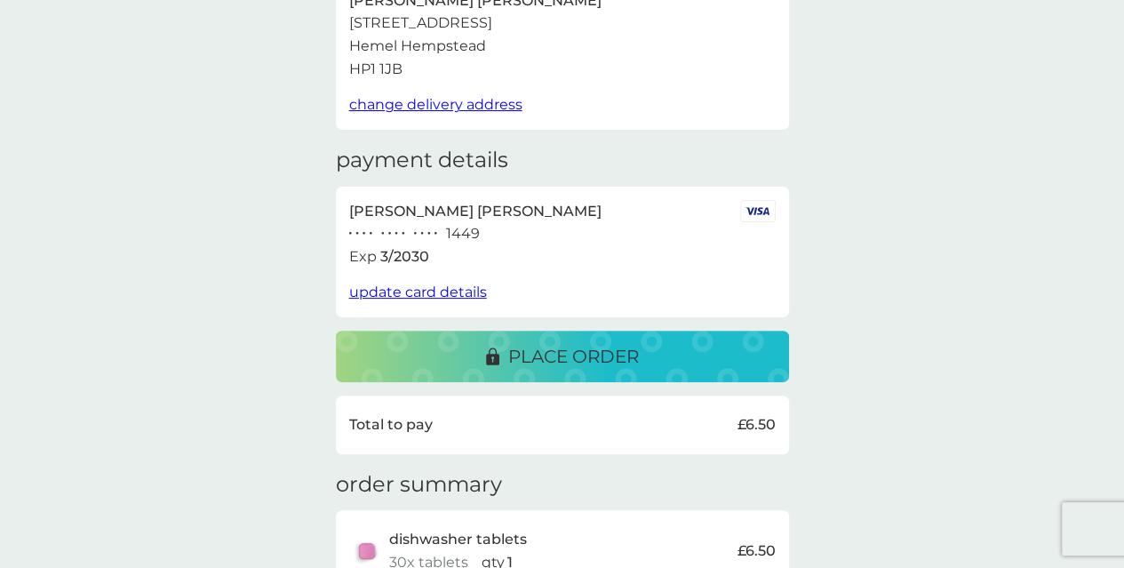
click at [430, 341] on button "place order" at bounding box center [562, 357] width 453 height 52
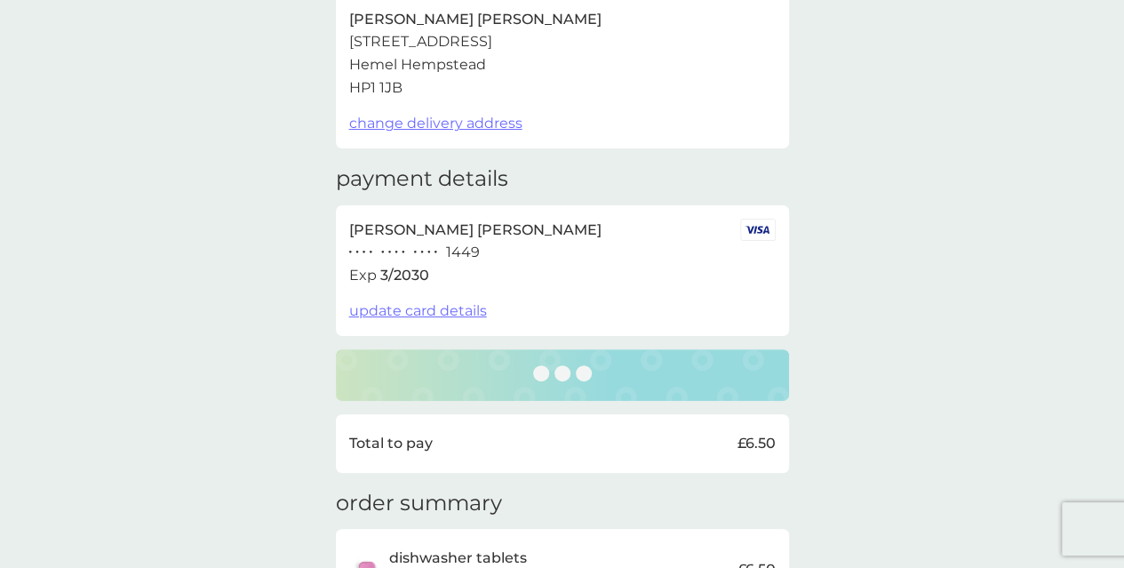
scroll to position [0, 0]
